Goal: Information Seeking & Learning: Find specific fact

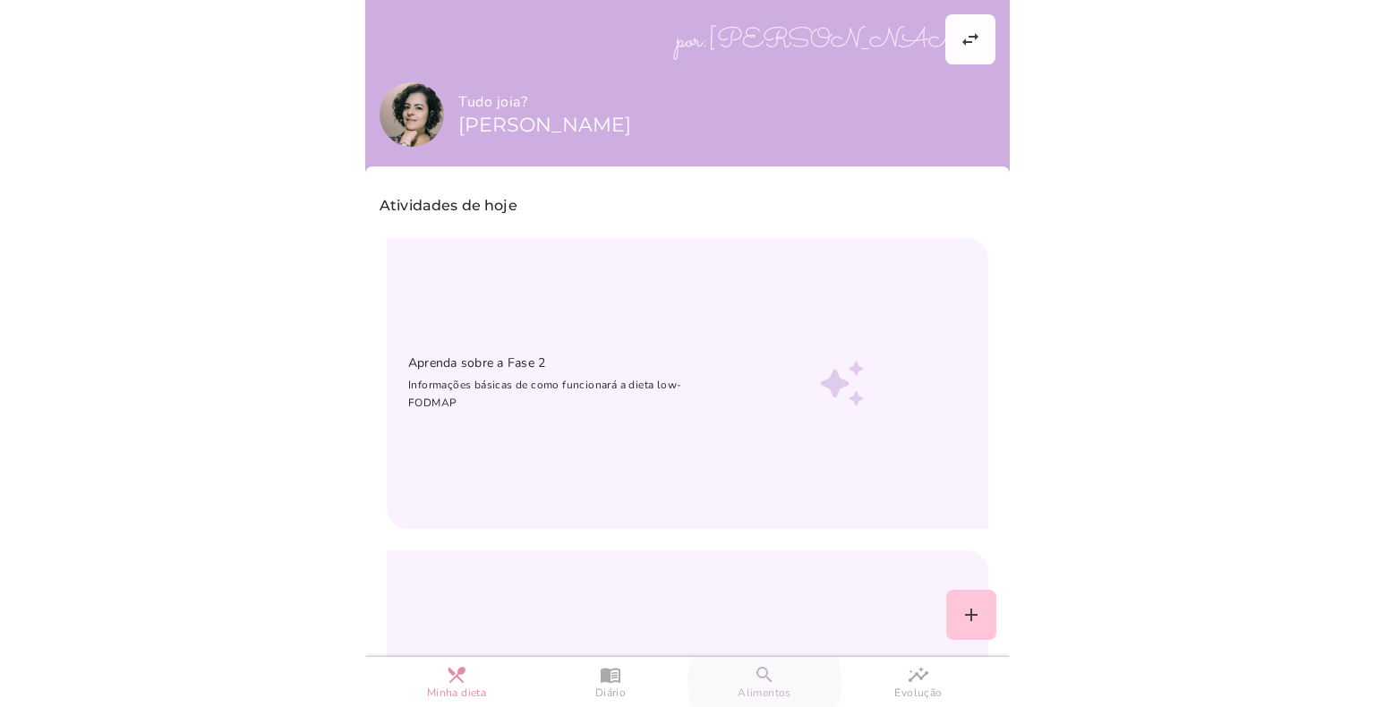
click at [0, 0] on slot "search" at bounding box center [0, 0] width 0 height 0
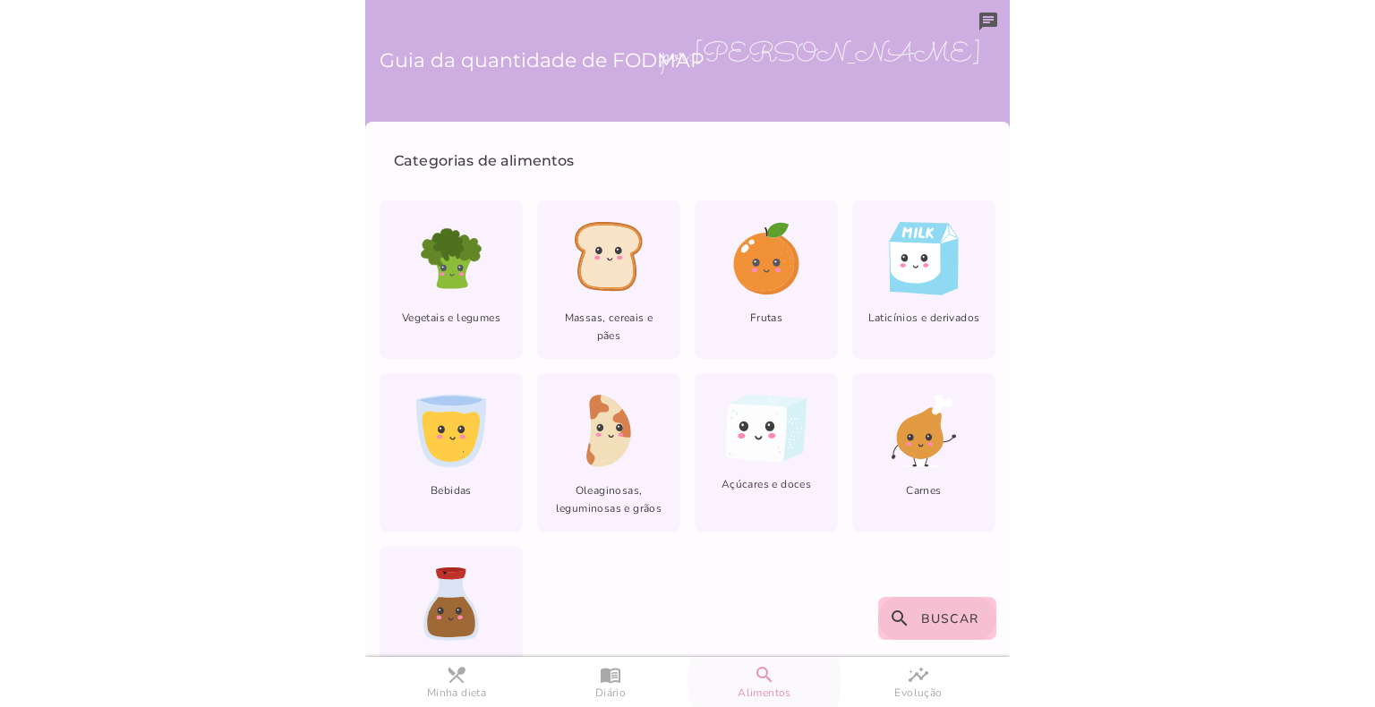
click at [927, 619] on span "Buscar" at bounding box center [950, 619] width 58 height 17
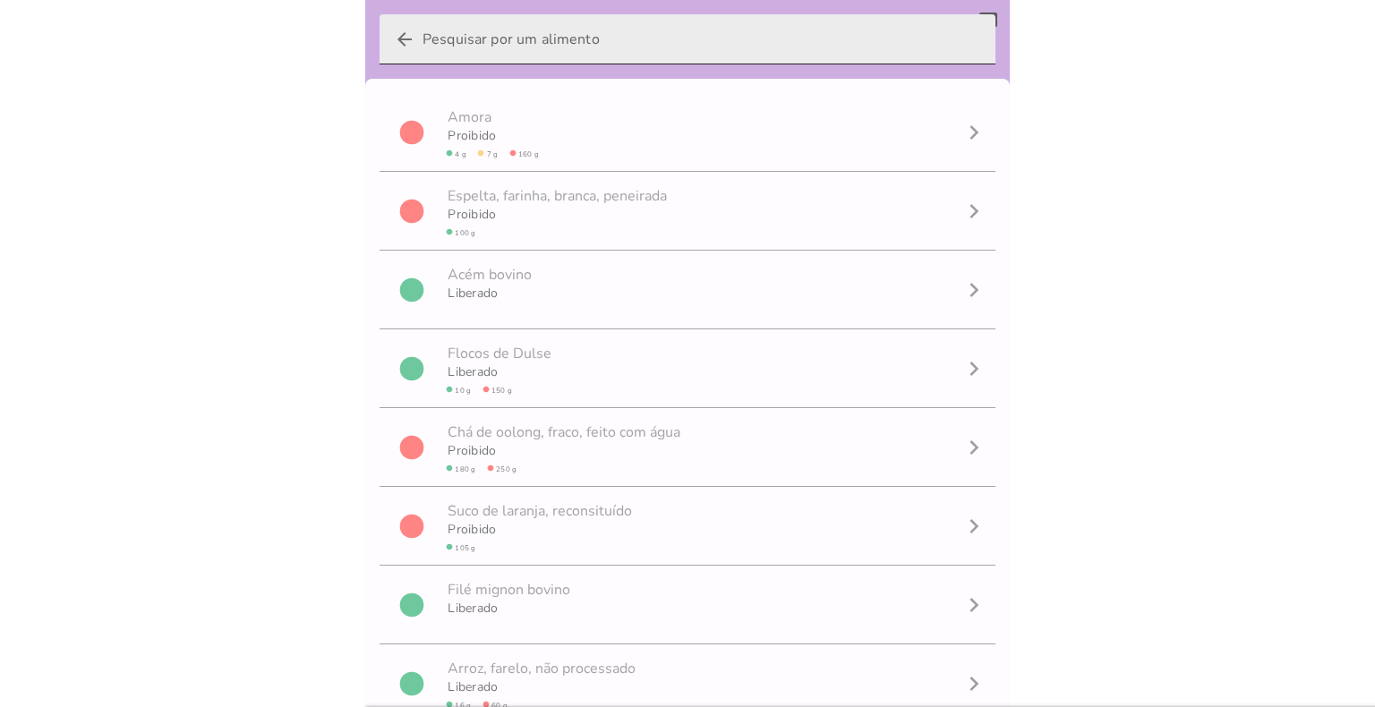
click at [535, 38] on input "arrow_back" at bounding box center [702, 39] width 559 height 50
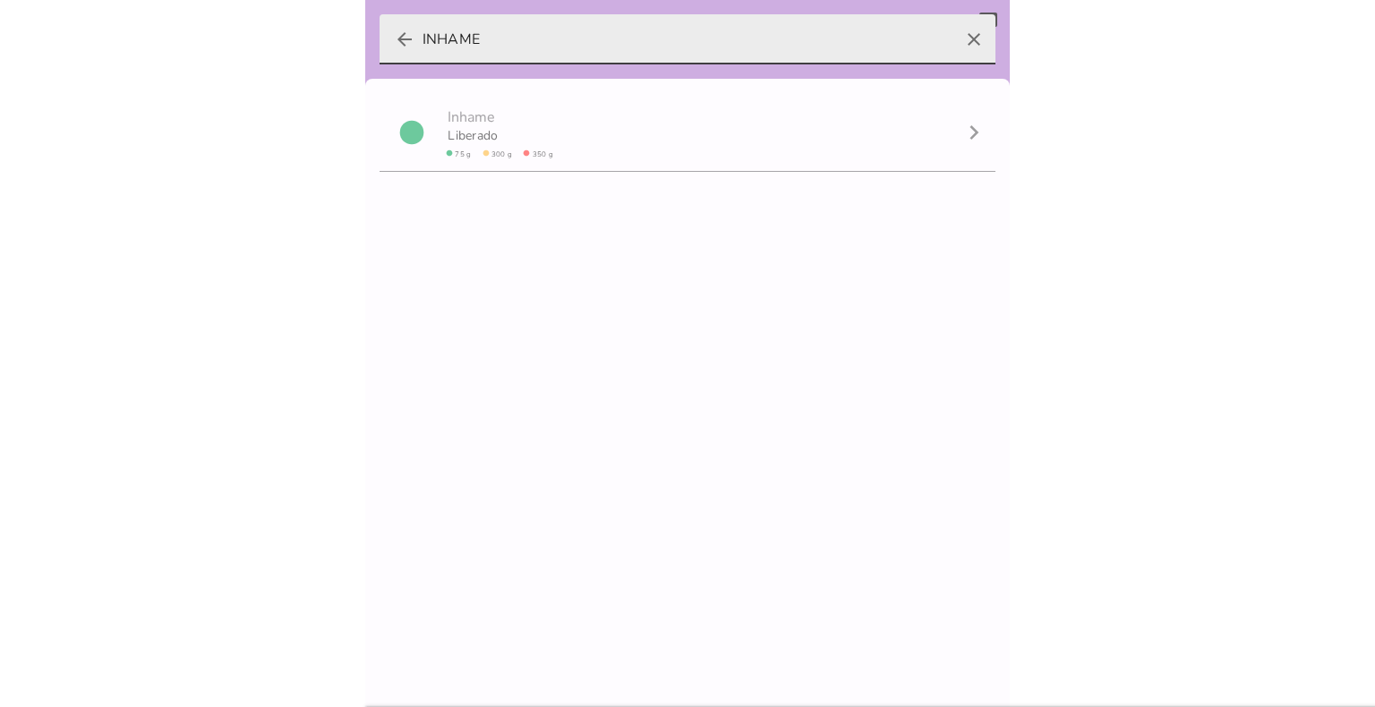
type input "INHAME"
type mwc-textfield "INHAME"
click at [960, 40] on icon "clear" at bounding box center [973, 39] width 43 height 43
click at [952, 40] on input "INHAME" at bounding box center [688, 39] width 530 height 50
